Goal: Task Accomplishment & Management: Use online tool/utility

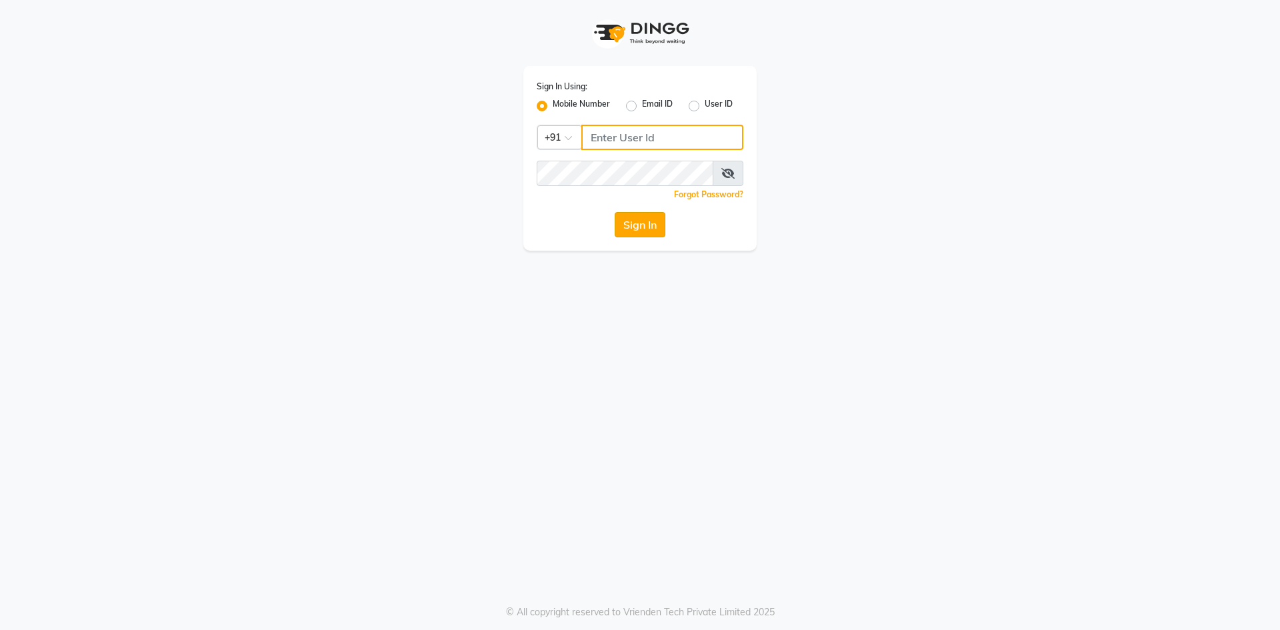
type input "9175267929"
click at [647, 221] on button "Sign In" at bounding box center [640, 224] width 51 height 25
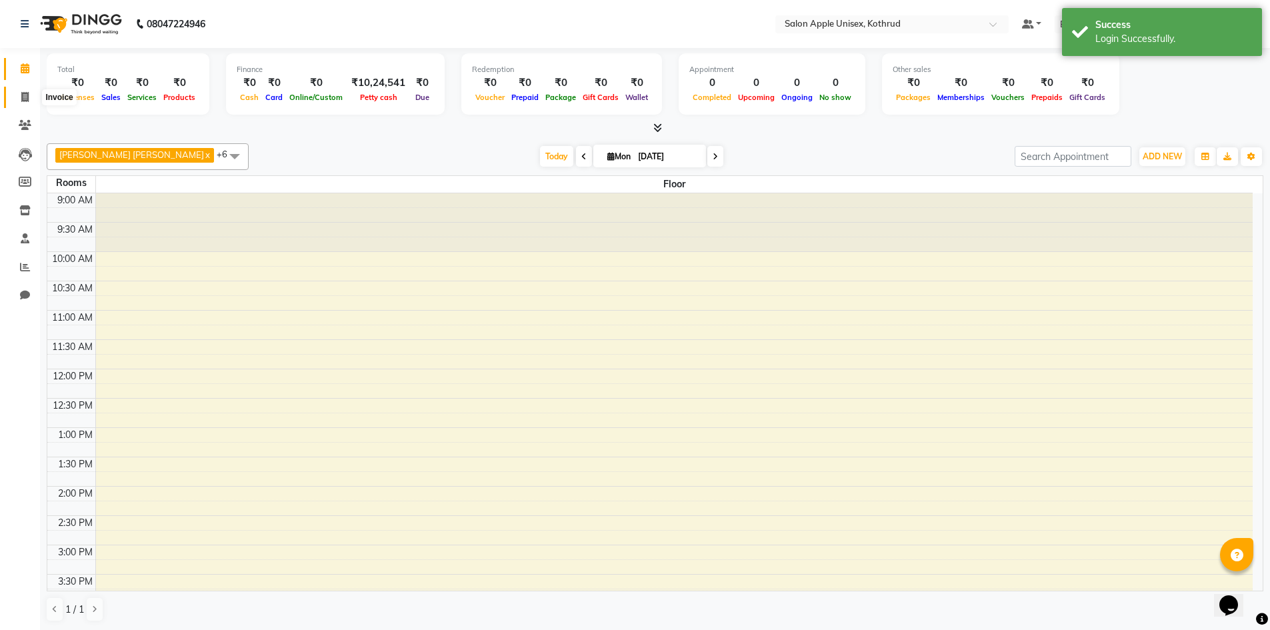
click at [29, 97] on icon at bounding box center [24, 97] width 7 height 10
select select "139"
select select "service"
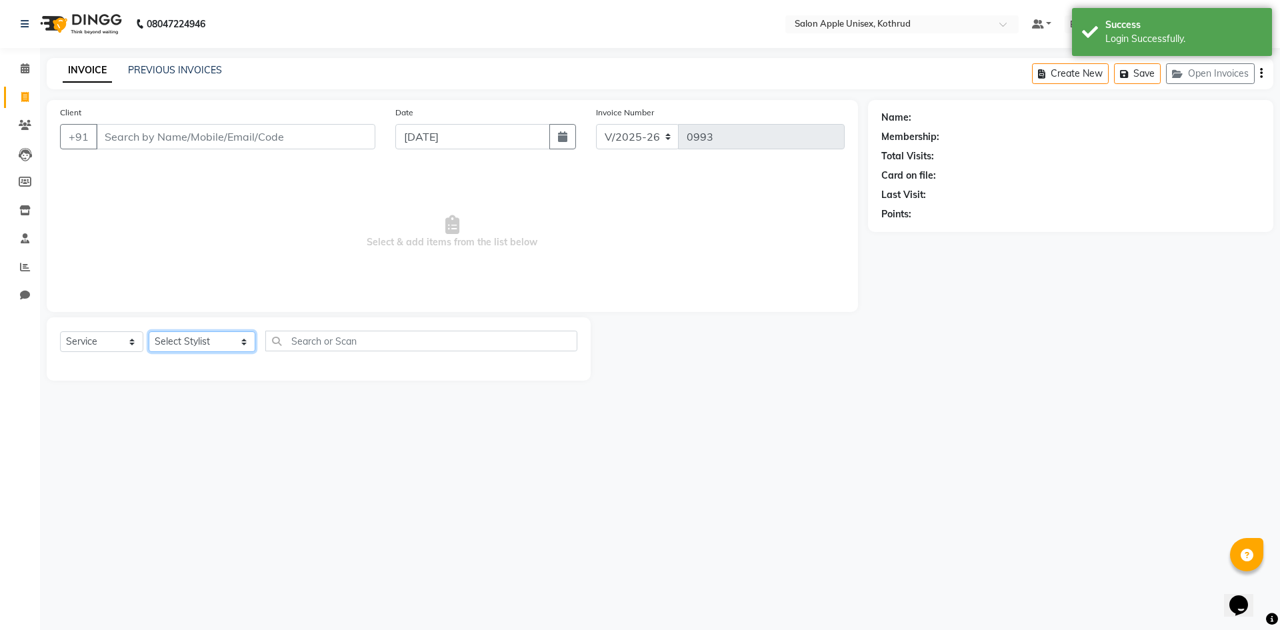
click at [159, 342] on select "Select Stylist [PERSON_NAME] [PERSON_NAME] [PERSON_NAME] outlet manager [PERSON…" at bounding box center [202, 341] width 107 height 21
select select "11064"
click at [149, 331] on select "Select Stylist [PERSON_NAME] [PERSON_NAME] [PERSON_NAME] outlet manager [PERSON…" at bounding box center [202, 341] width 107 height 21
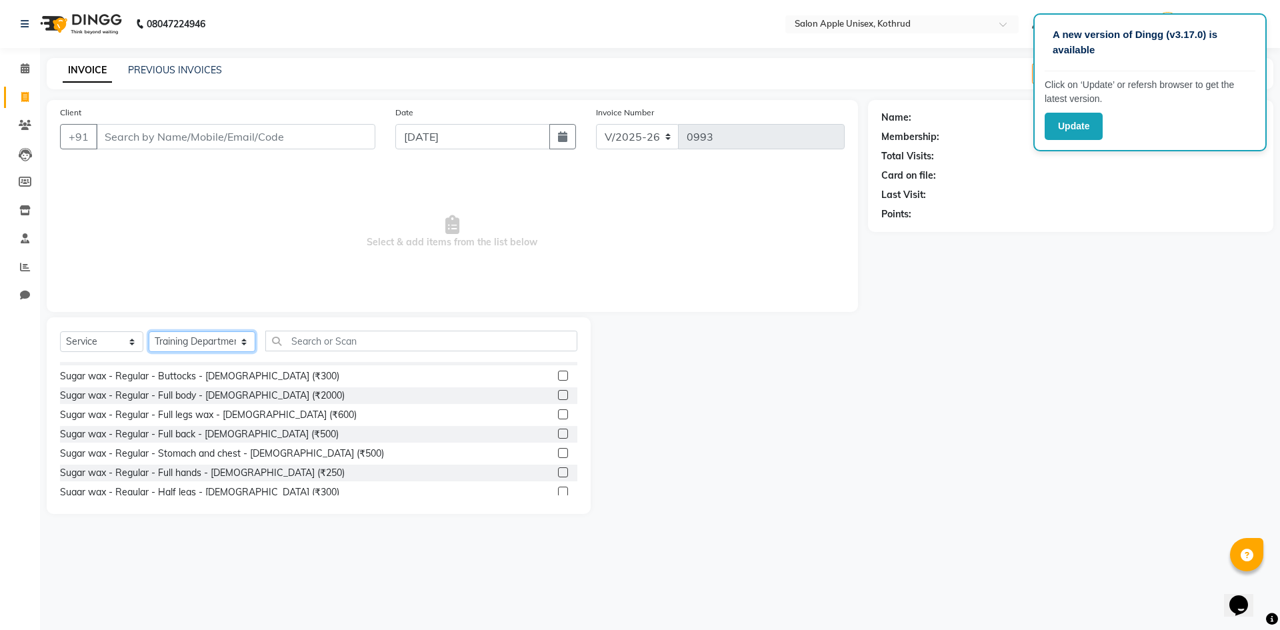
scroll to position [2267, 0]
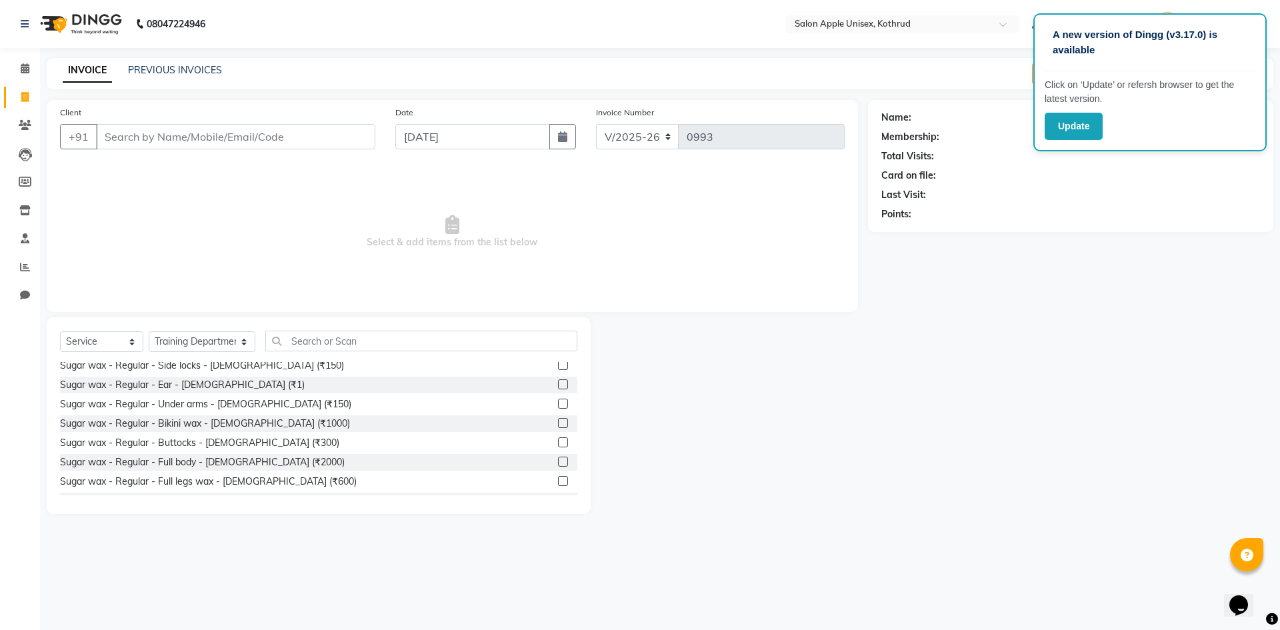
click at [558, 405] on label at bounding box center [563, 404] width 10 height 10
click at [558, 405] on input "checkbox" at bounding box center [562, 404] width 9 height 9
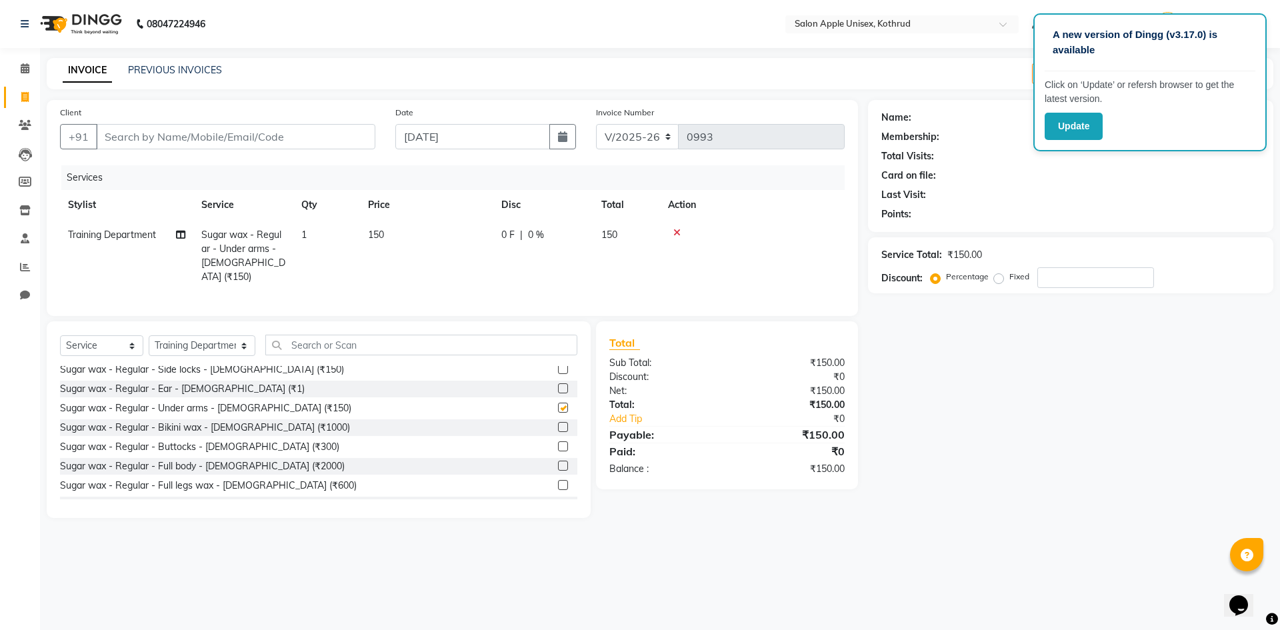
checkbox input "false"
click at [167, 135] on input "Client" at bounding box center [235, 136] width 279 height 25
type input "7"
type input "0"
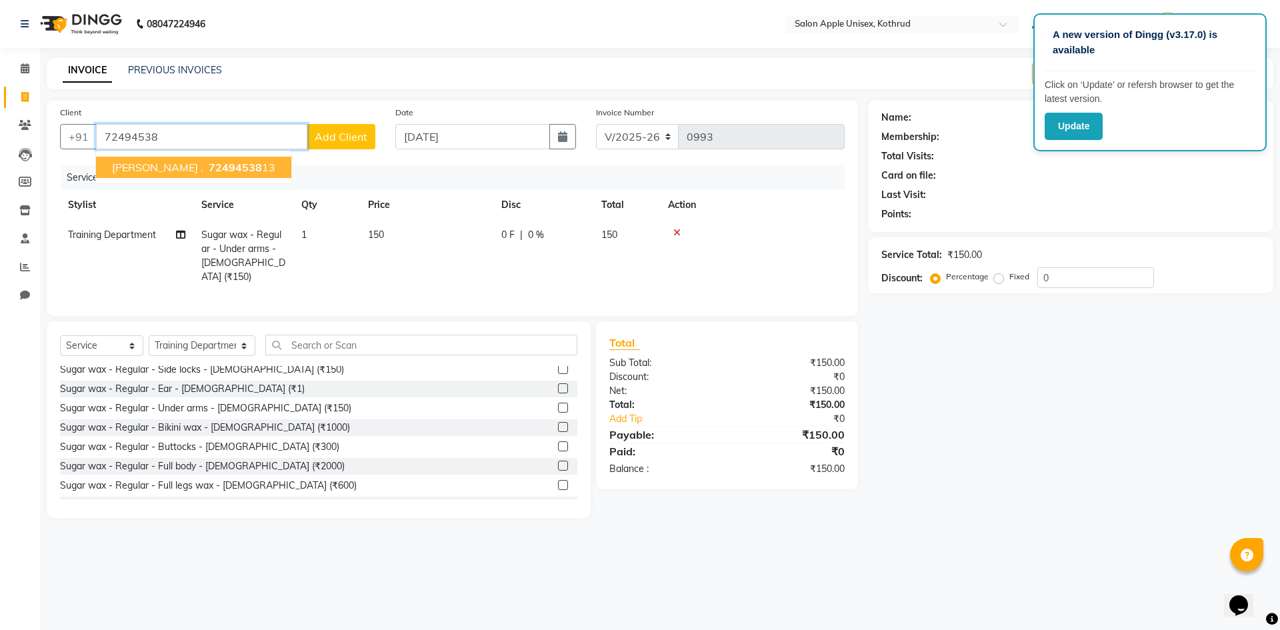
click at [209, 163] on span "72494538" at bounding box center [235, 167] width 53 height 13
type input "7249453813"
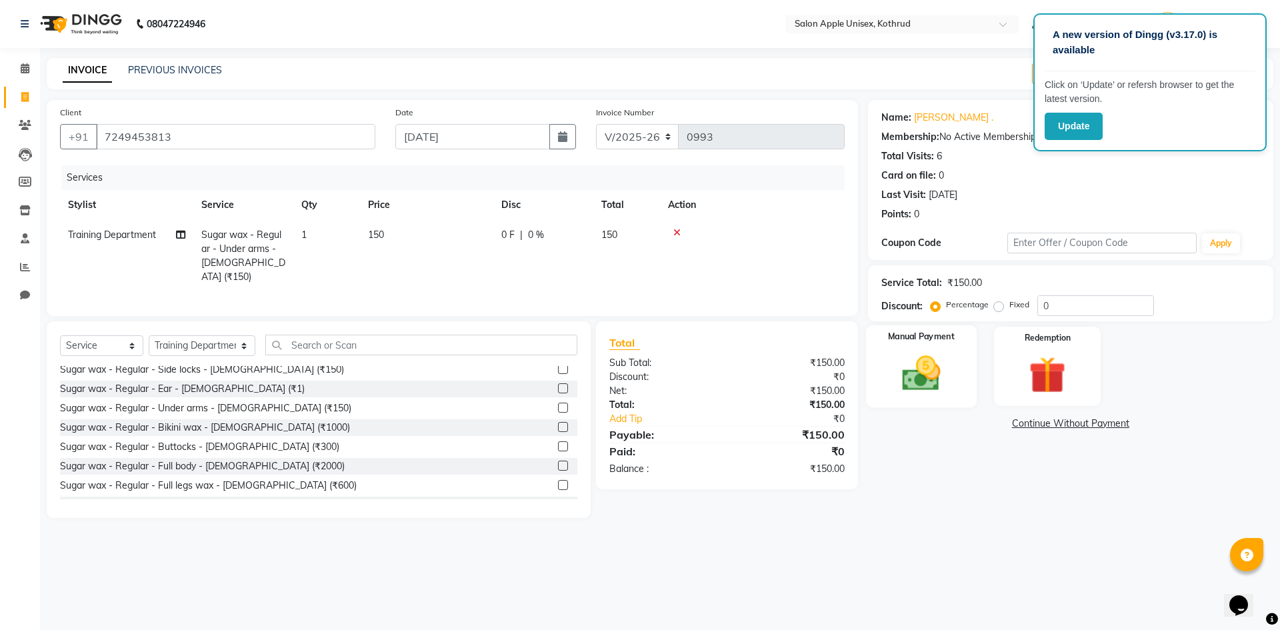
click at [913, 373] on img at bounding box center [921, 373] width 62 height 44
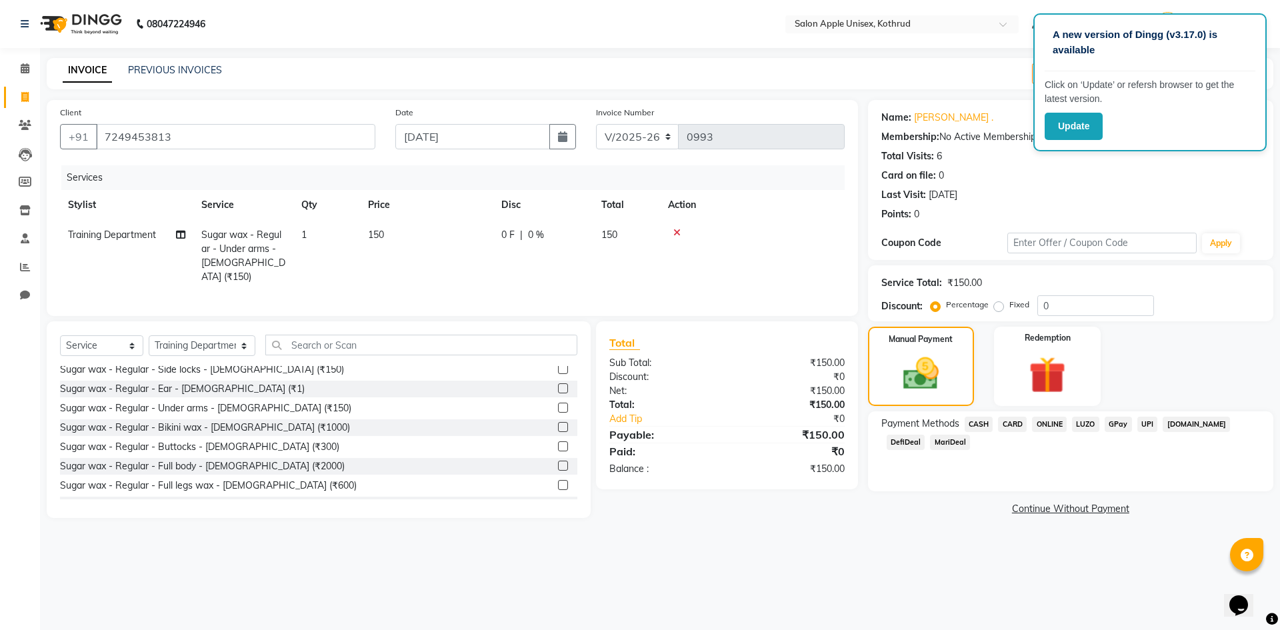
click at [1050, 423] on span "ONLINE" at bounding box center [1049, 424] width 35 height 15
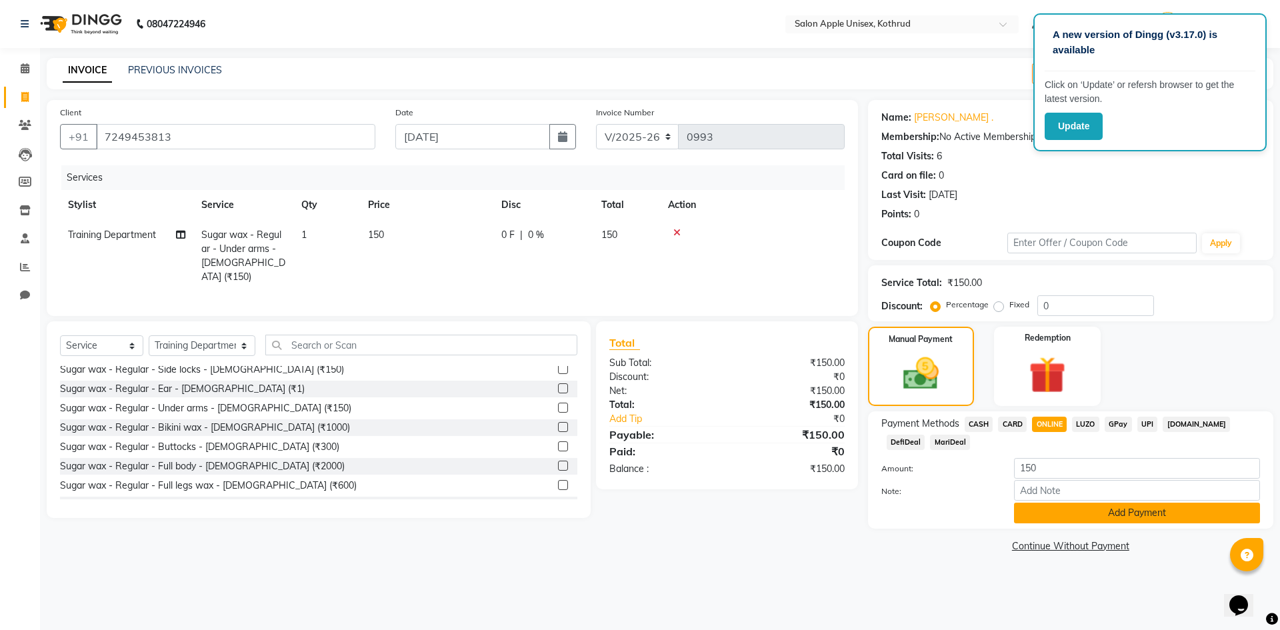
click at [1081, 511] on button "Add Payment" at bounding box center [1137, 513] width 246 height 21
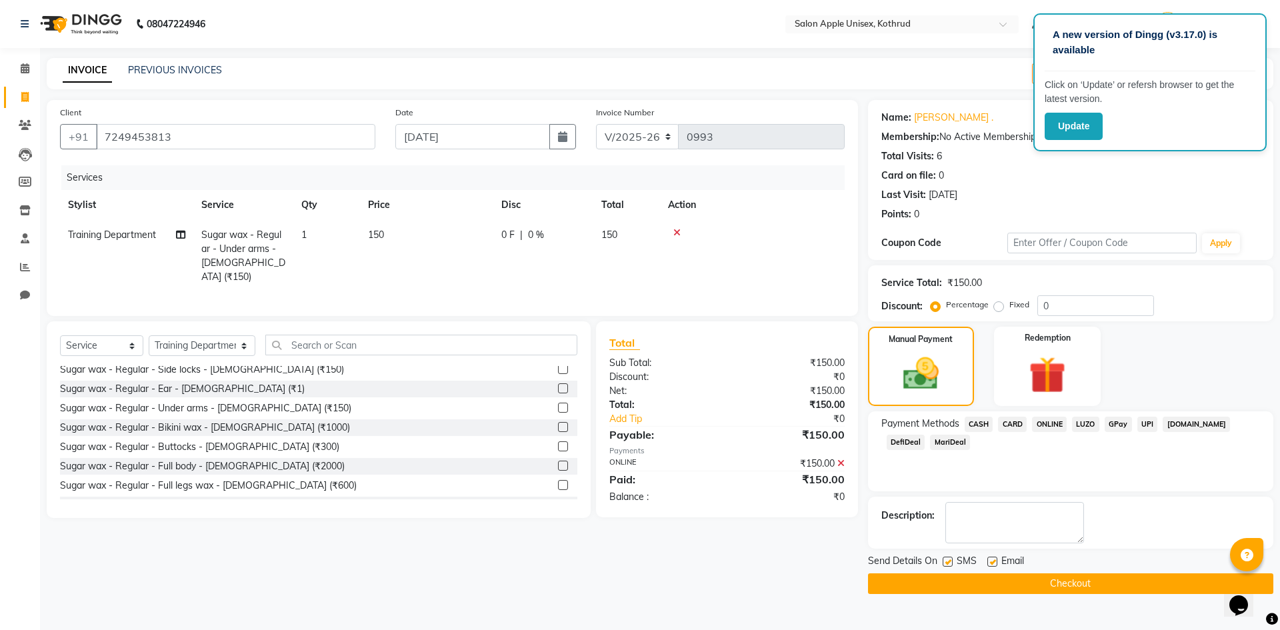
click at [1050, 583] on button "Checkout" at bounding box center [1070, 583] width 405 height 21
